Goal: Information Seeking & Learning: Learn about a topic

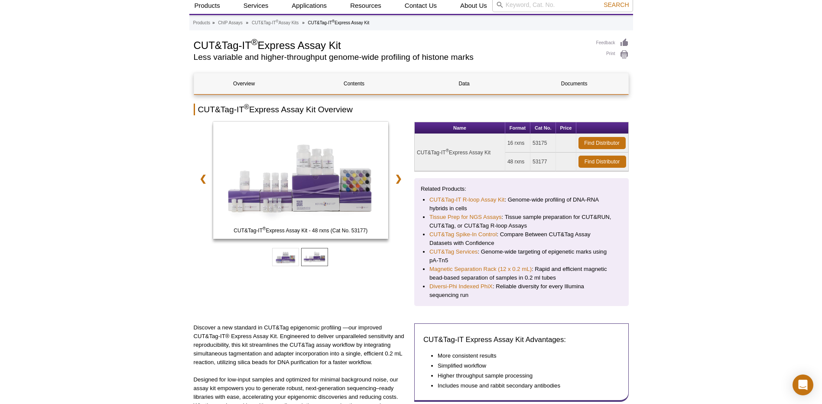
scroll to position [43, 0]
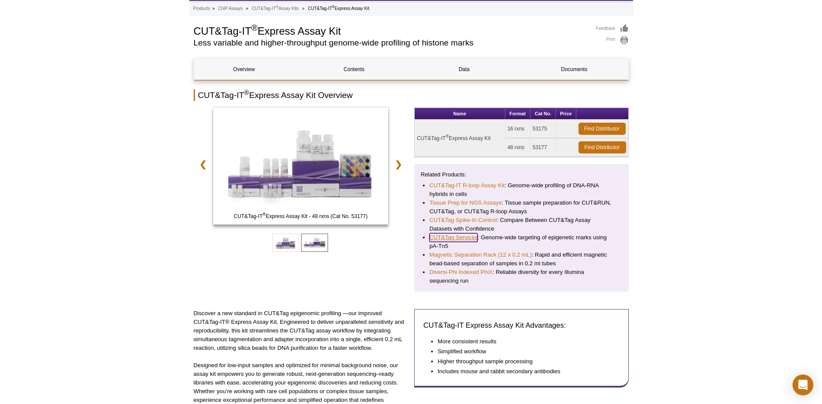
click at [452, 235] on link "CUT&Tag Services" at bounding box center [453, 237] width 48 height 9
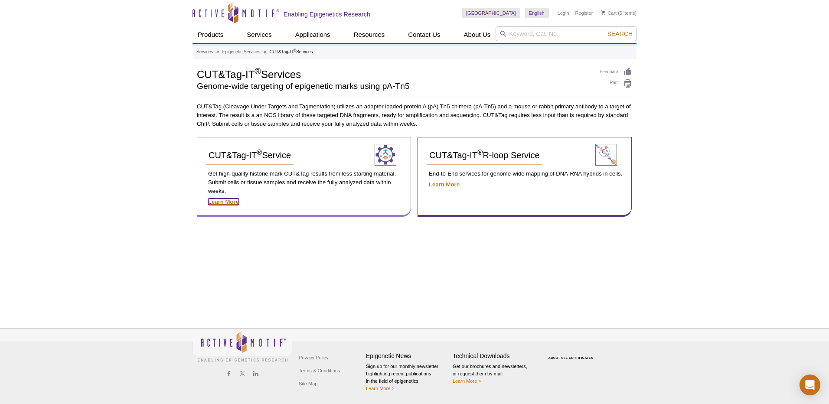
click at [221, 199] on strong "Learn More" at bounding box center [223, 201] width 31 height 7
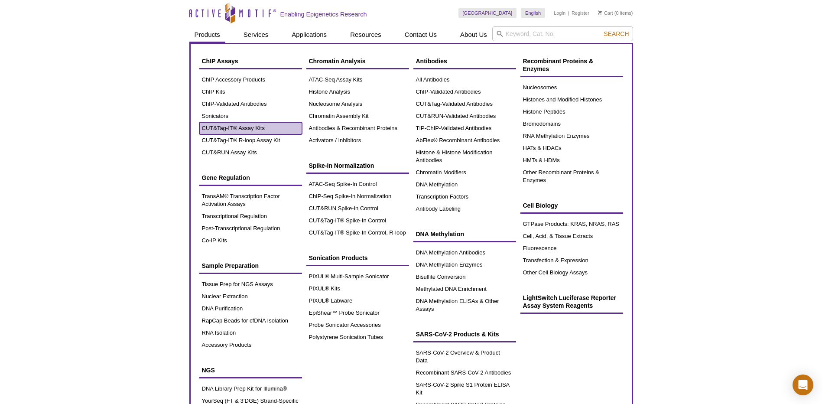
click at [216, 128] on link "CUT&Tag-IT® Assay Kits" at bounding box center [250, 128] width 103 height 12
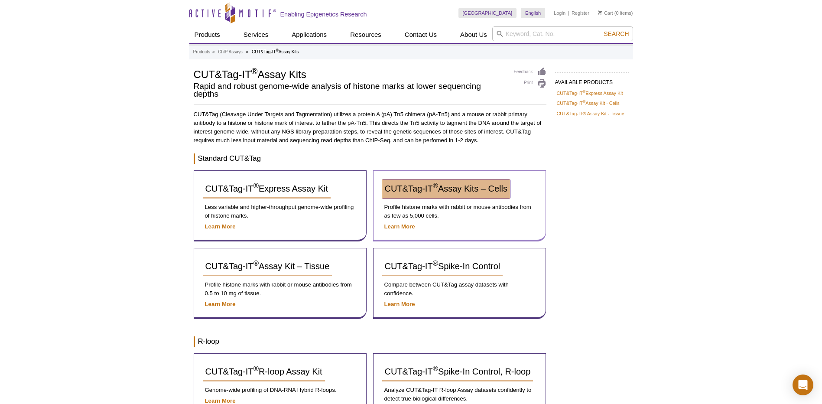
click at [423, 190] on span "CUT&Tag-IT ® Assay Kits – Cells" at bounding box center [446, 189] width 123 height 10
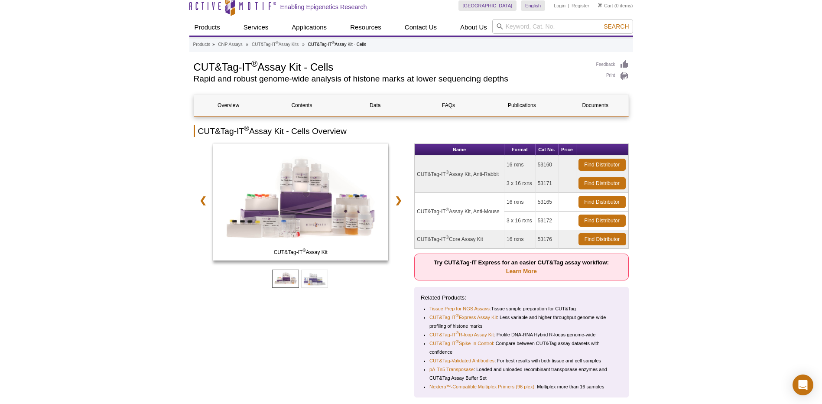
scroll to position [43, 0]
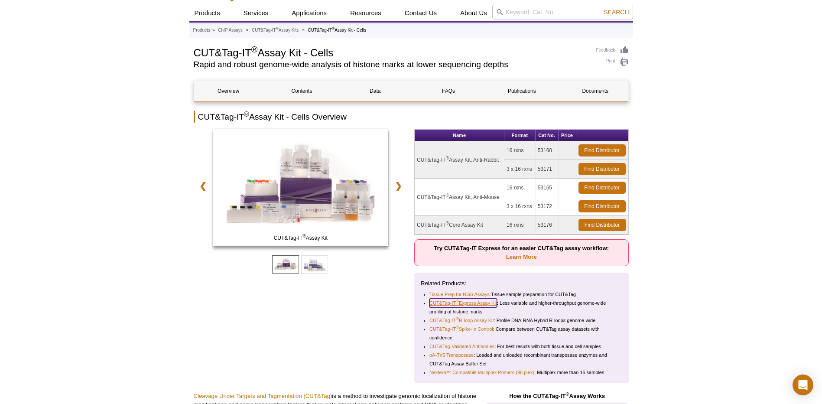
click at [474, 302] on link "CUT&Tag-IT ® Express Assay Kit" at bounding box center [463, 303] width 68 height 9
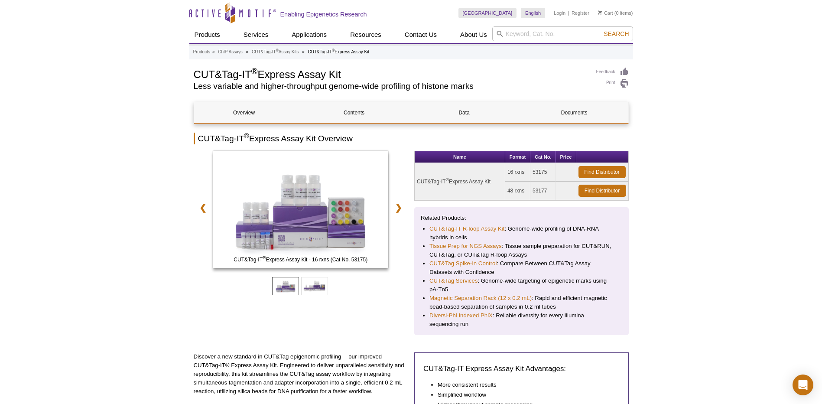
drag, startPoint x: 417, startPoint y: 181, endPoint x: 495, endPoint y: 179, distance: 78.0
click at [495, 179] on td "CUT&Tag-IT ® Express Assay Kit" at bounding box center [460, 181] width 91 height 37
copy td "CUT&Tag-IT ® Express Assay Kit"
